Goal: Transaction & Acquisition: Purchase product/service

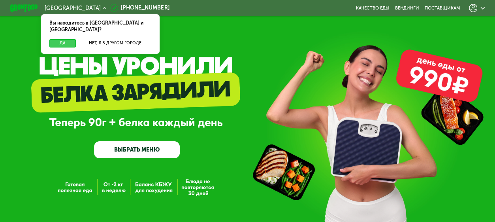
click at [63, 39] on button "Да" at bounding box center [62, 43] width 26 height 8
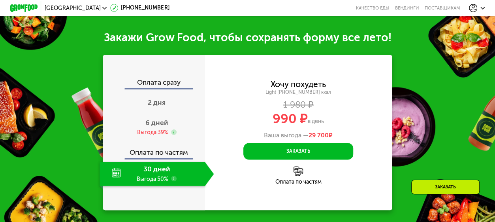
scroll to position [711, 0]
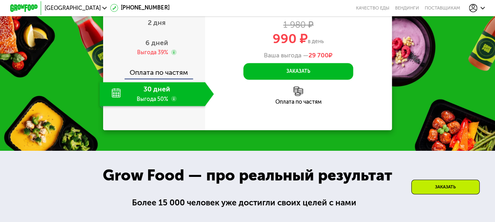
click at [158, 106] on div "30 дней Выгода 50%" at bounding box center [152, 94] width 105 height 24
click at [145, 60] on div "6 дней Выгода 39%" at bounding box center [157, 48] width 114 height 24
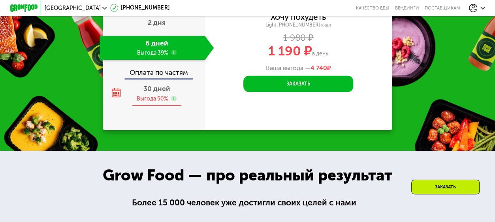
click at [157, 102] on div "Выгода 50%" at bounding box center [153, 99] width 32 height 8
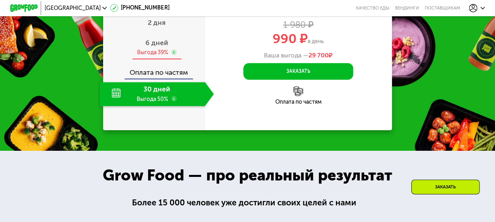
click at [155, 60] on div "6 дней Выгода 39%" at bounding box center [157, 48] width 114 height 24
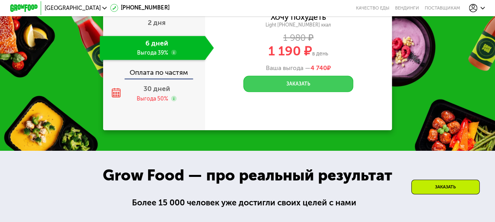
click at [312, 92] on button "Заказать" at bounding box center [298, 83] width 110 height 17
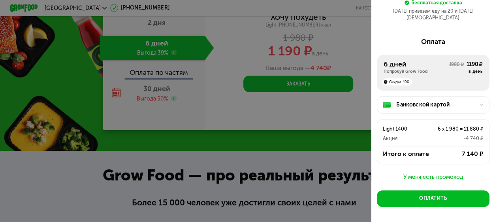
scroll to position [99, 0]
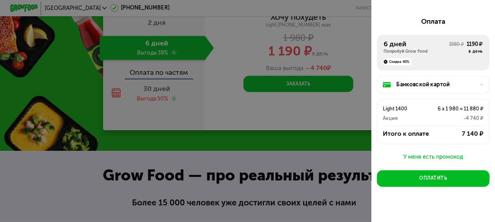
click at [419, 152] on div "У меня есть промокод" at bounding box center [433, 156] width 113 height 9
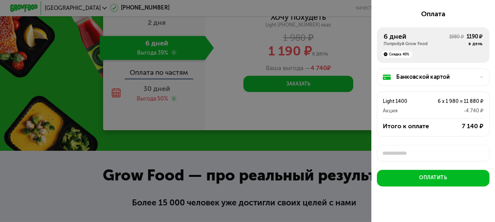
scroll to position [2, 0]
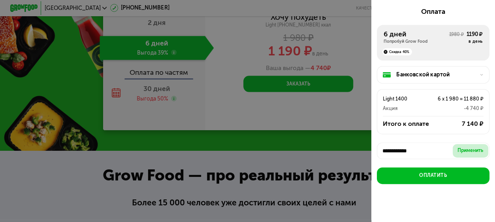
type input "**********"
click at [465, 147] on div "Применить" at bounding box center [471, 150] width 26 height 7
